Goal: Check status: Check status

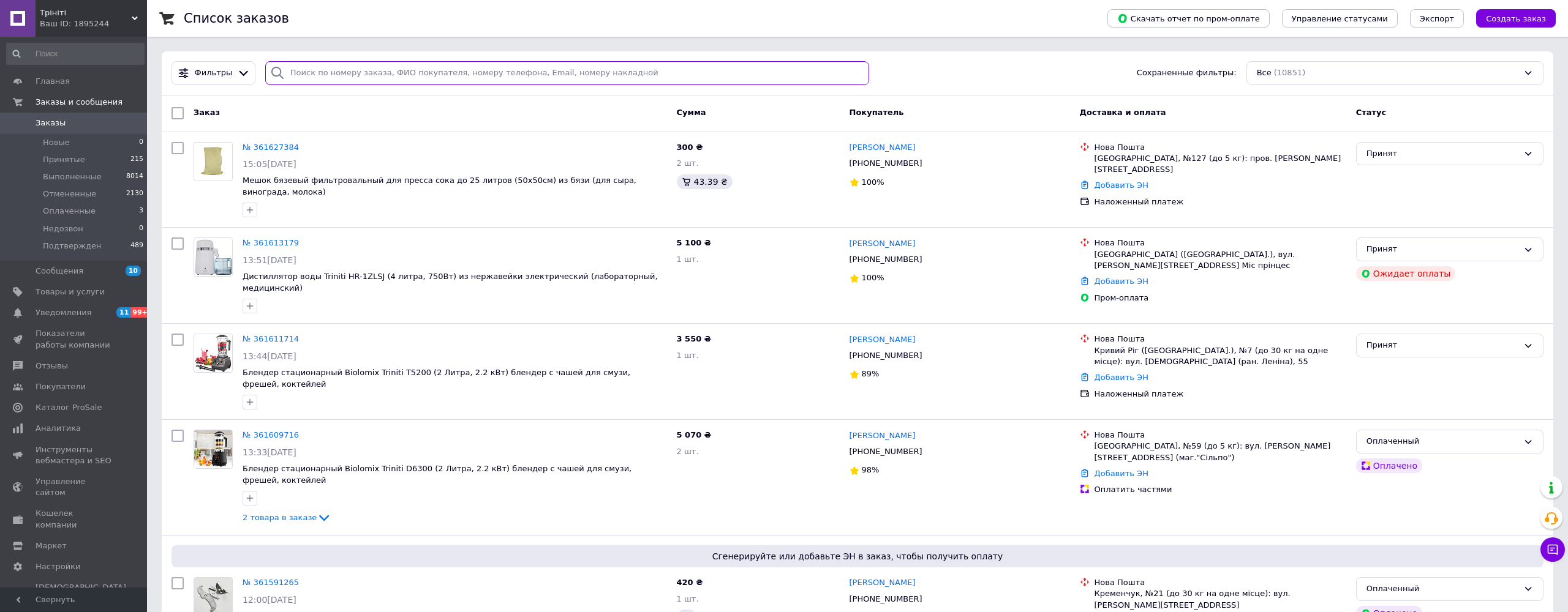
click at [346, 72] on input "search" at bounding box center [567, 73] width 605 height 24
paste input "[PHONE_NUMBER]"
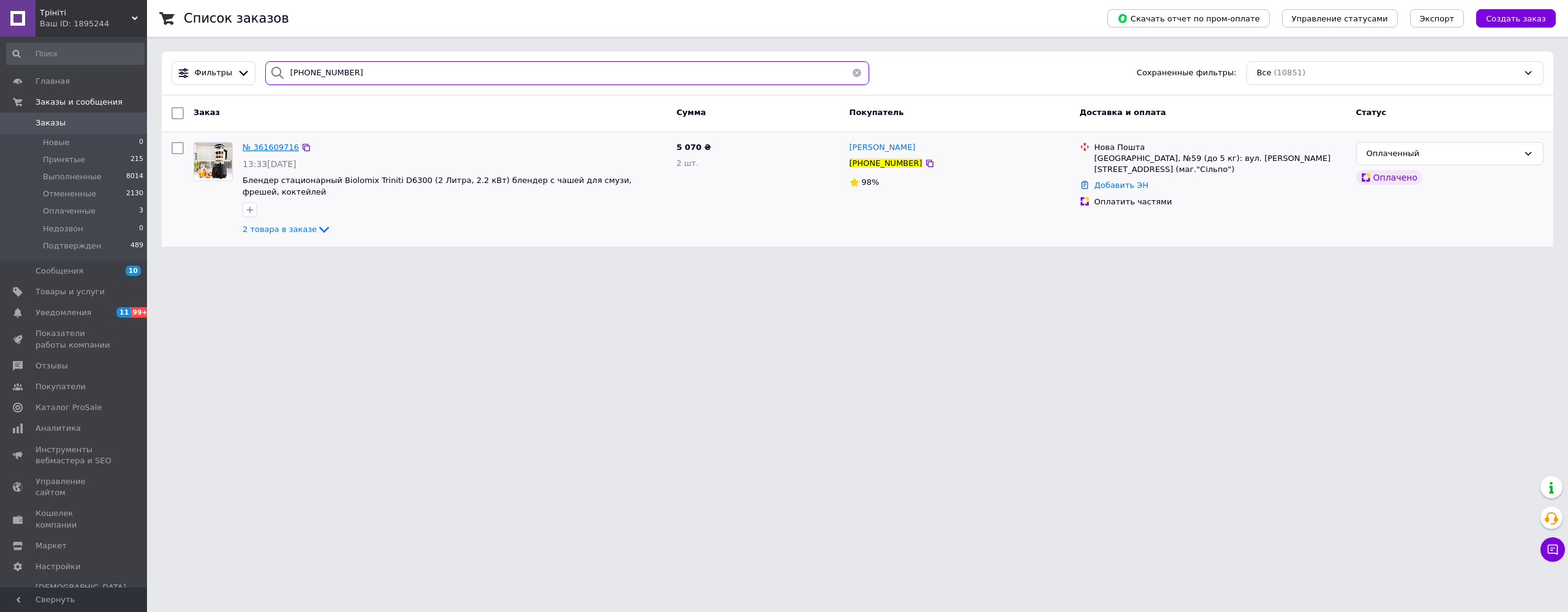
type input "[PHONE_NUMBER]"
click at [259, 146] on span "№ 361609716" at bounding box center [271, 147] width 57 height 9
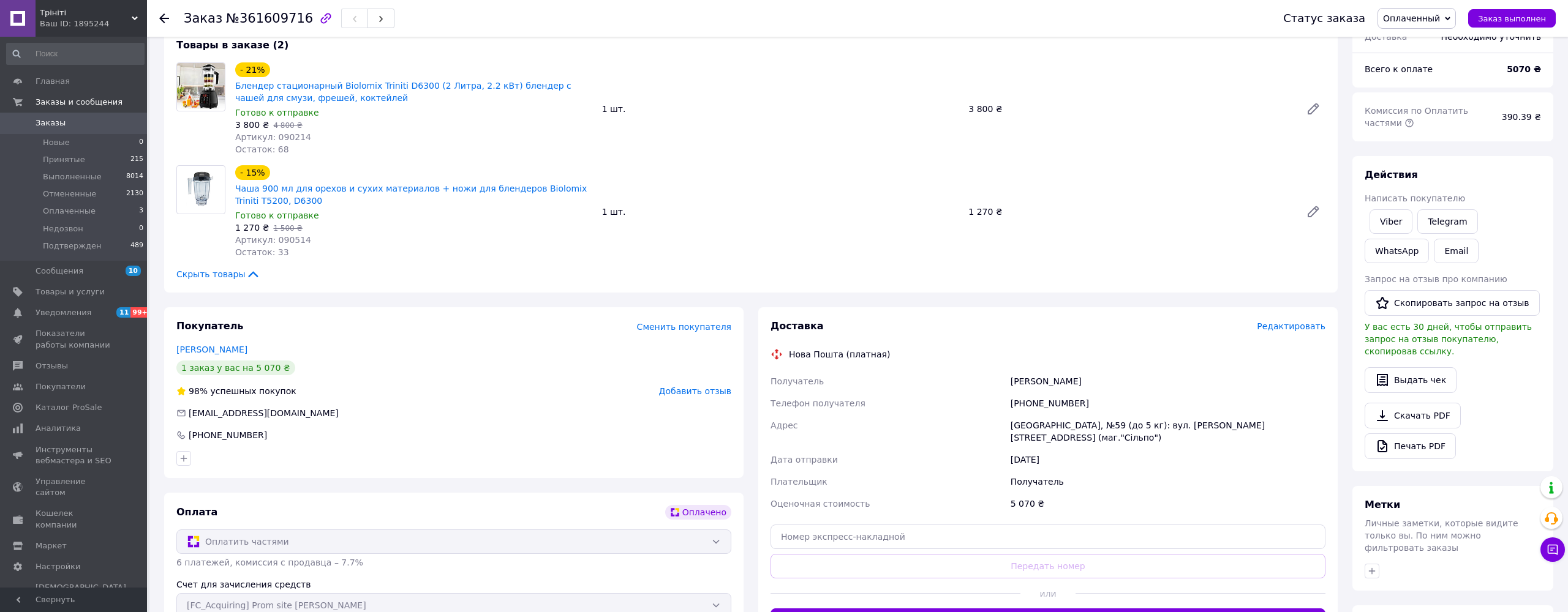
scroll to position [62, 0]
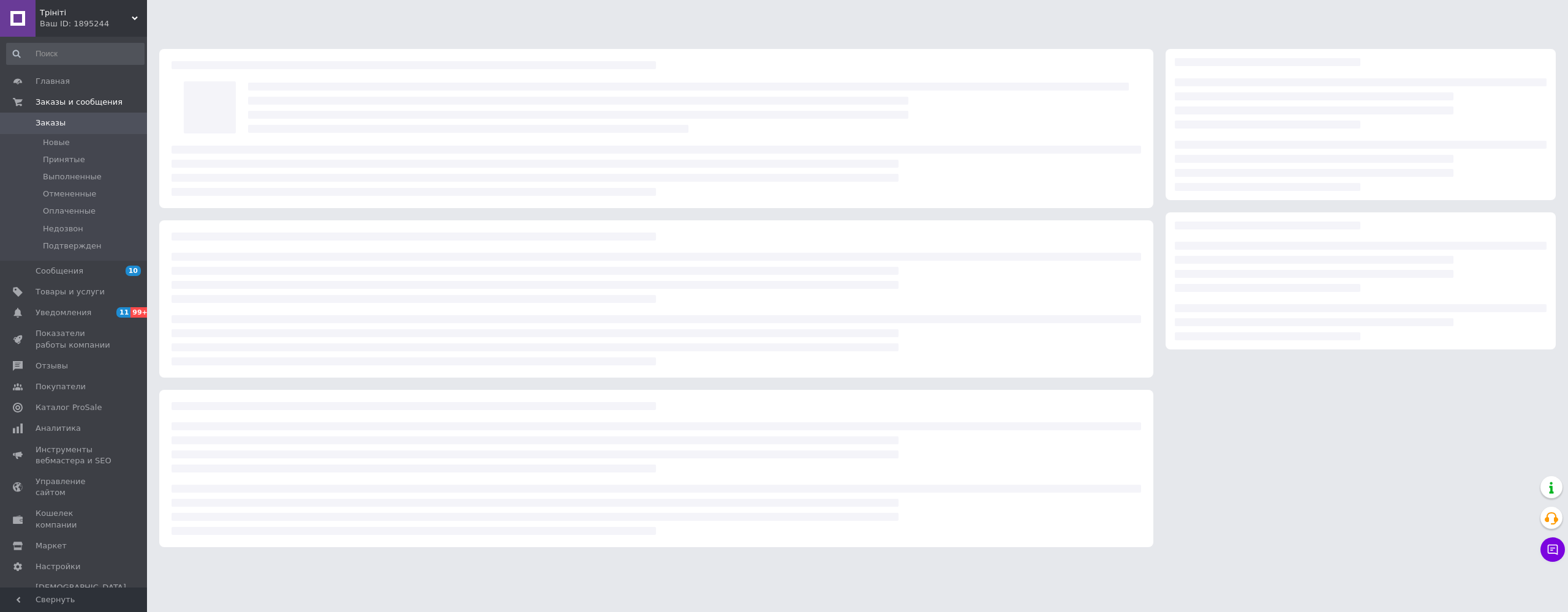
click at [75, 124] on span "Заказы" at bounding box center [75, 124] width 77 height 11
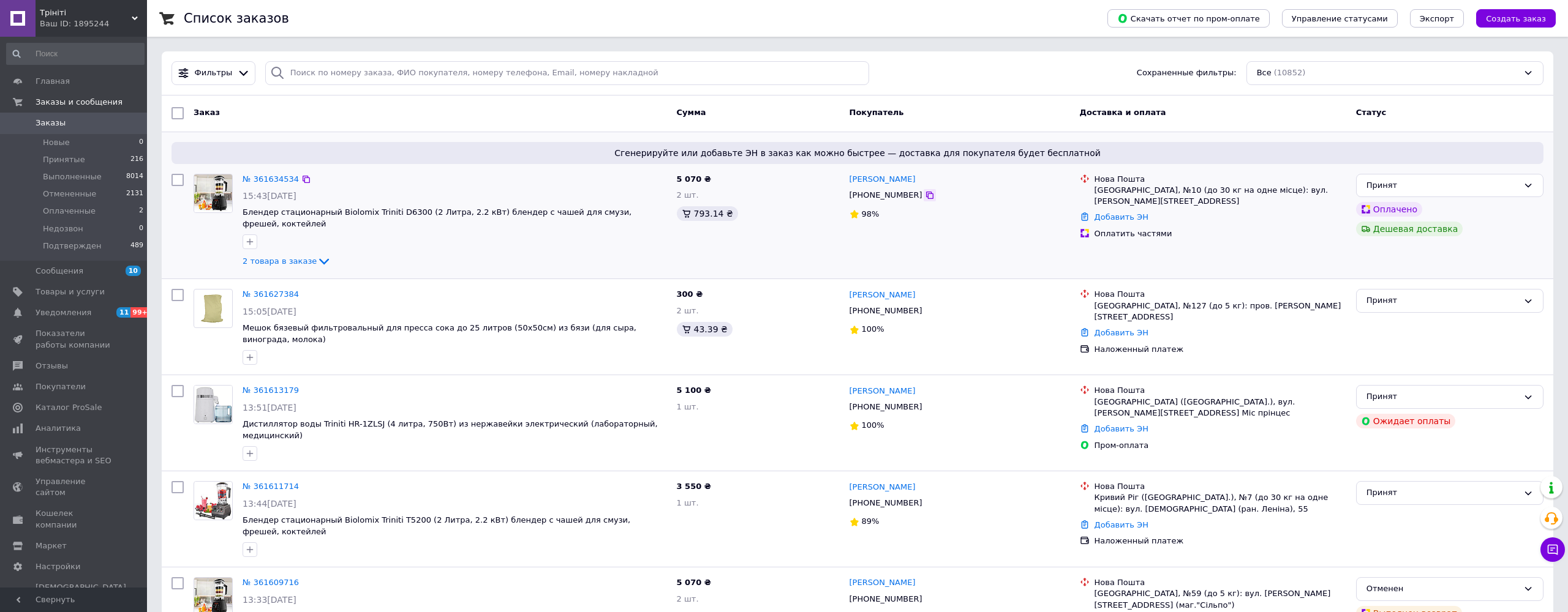
click at [925, 196] on icon at bounding box center [929, 195] width 9 height 9
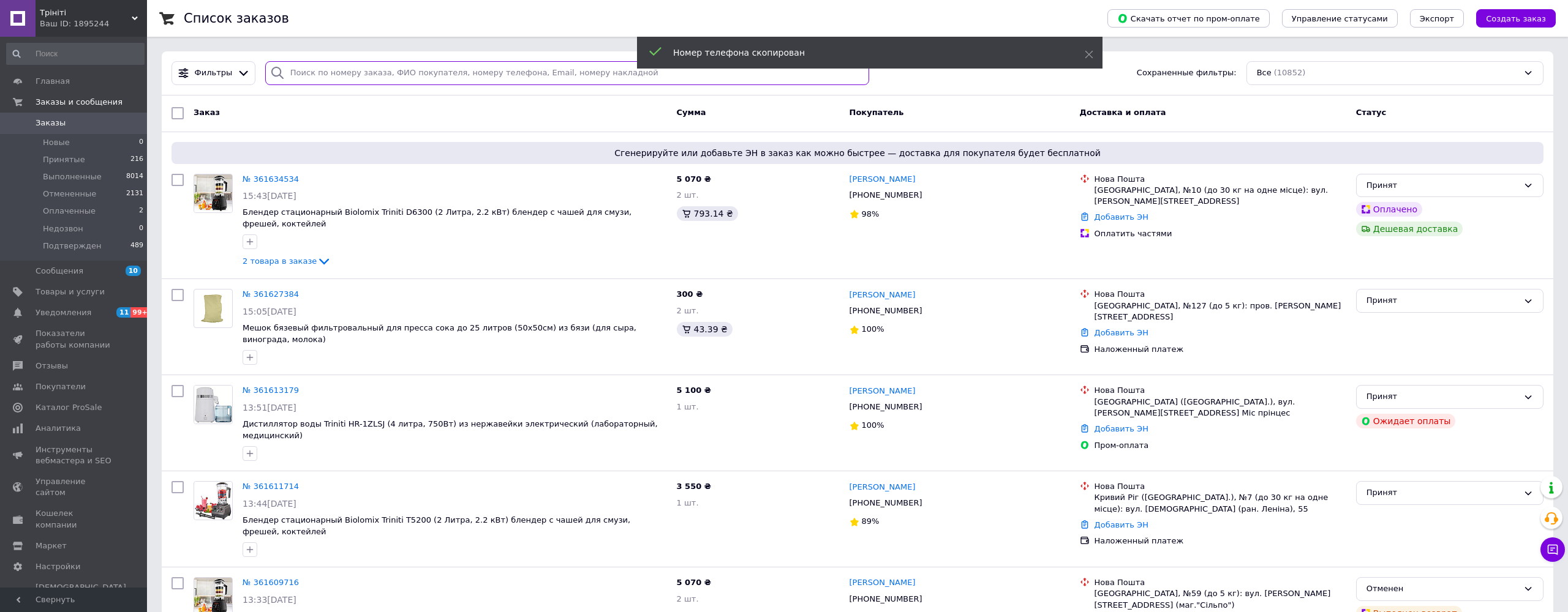
click at [492, 73] on input "search" at bounding box center [567, 73] width 605 height 24
paste input "[PHONE_NUMBER]"
type input "[PHONE_NUMBER]"
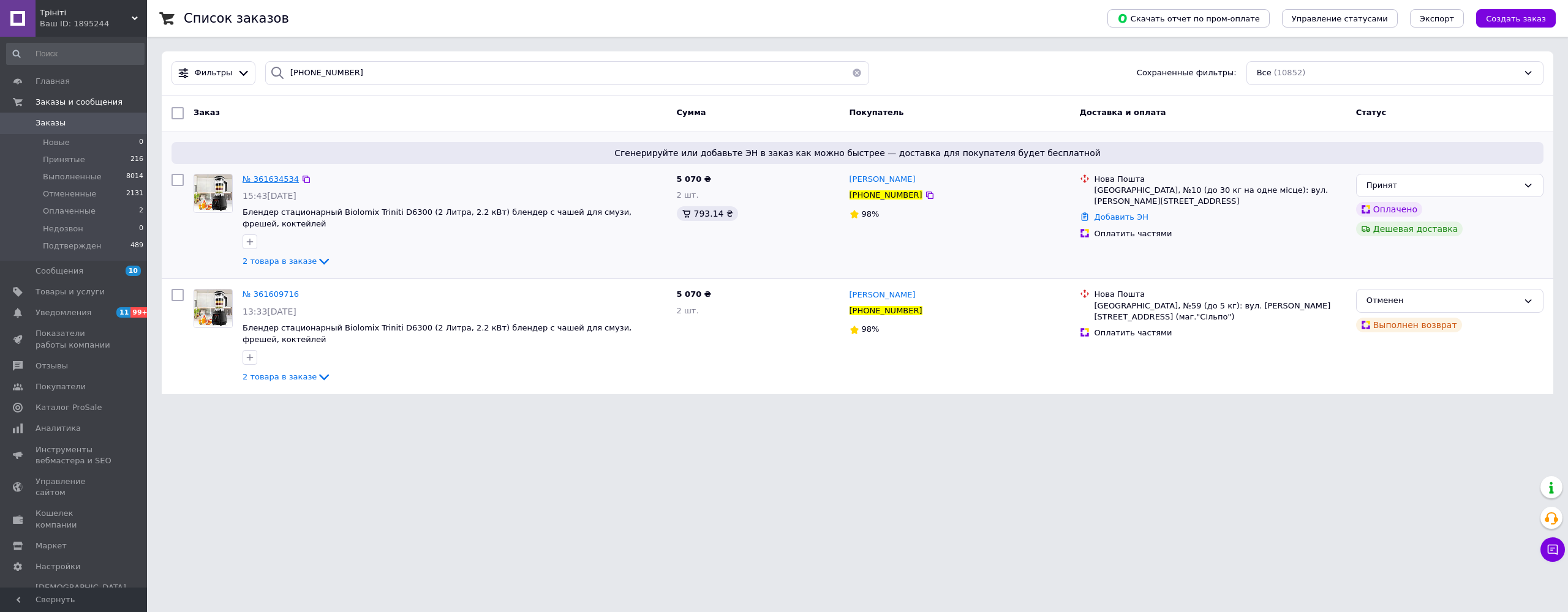
click at [276, 175] on span "№ 361634534" at bounding box center [271, 179] width 57 height 9
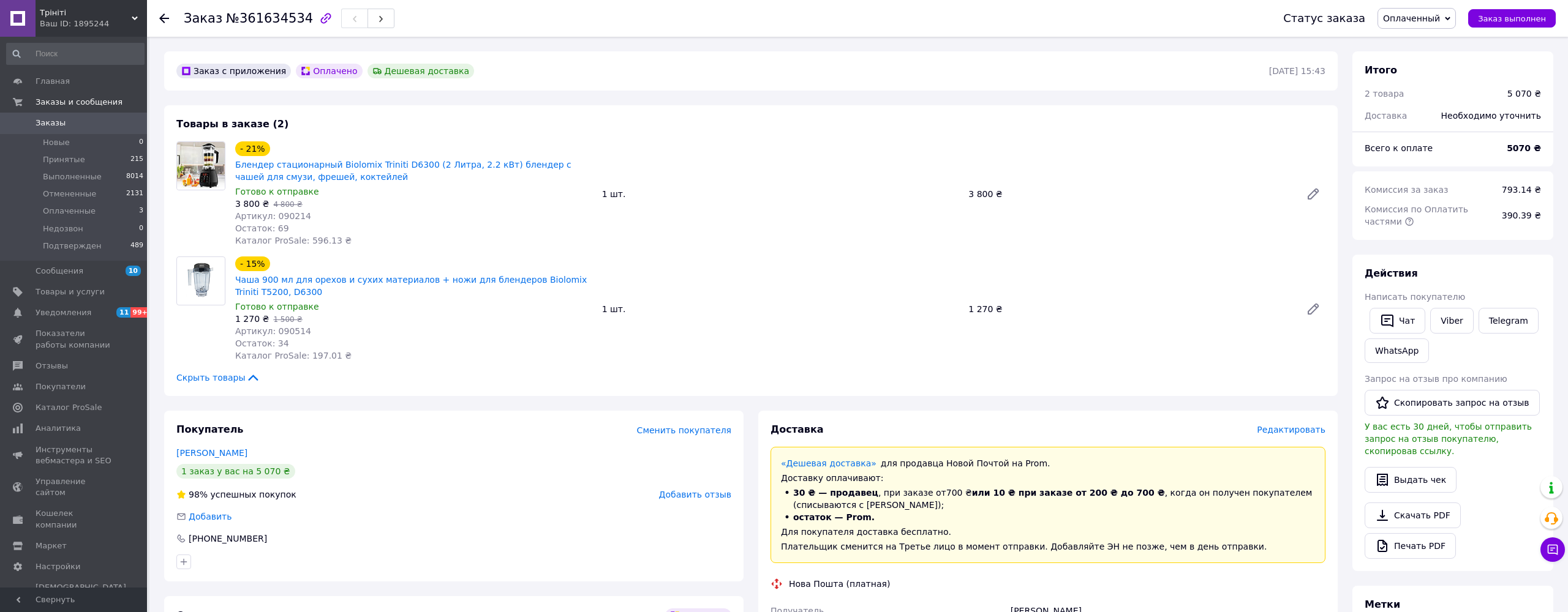
click at [67, 121] on span "Заказы" at bounding box center [75, 124] width 77 height 11
